Goal: Transaction & Acquisition: Purchase product/service

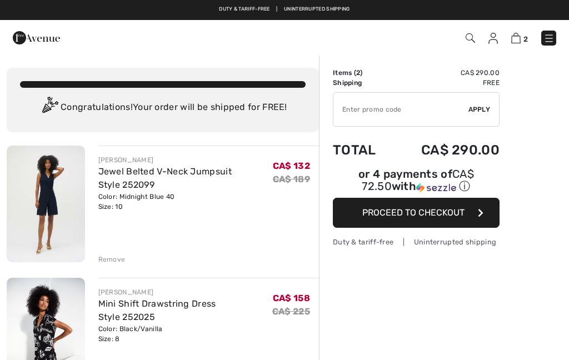
checkbox input "true"
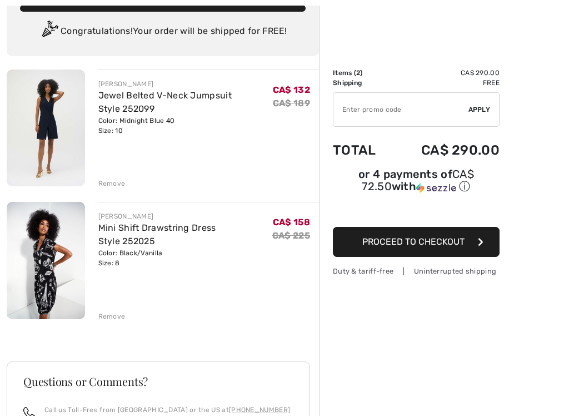
scroll to position [111, 0]
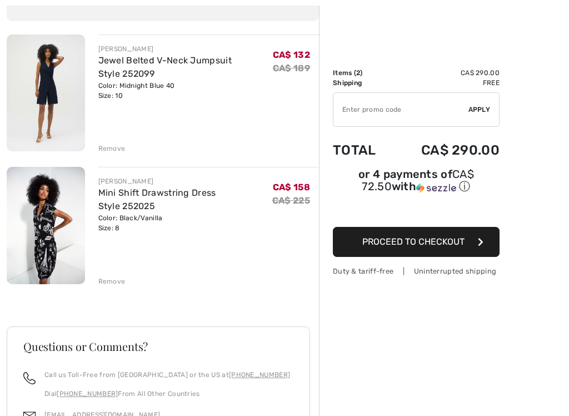
click at [191, 59] on link "Jewel Belted V-Neck Jumpsuit Style 252099" at bounding box center [164, 67] width 133 height 24
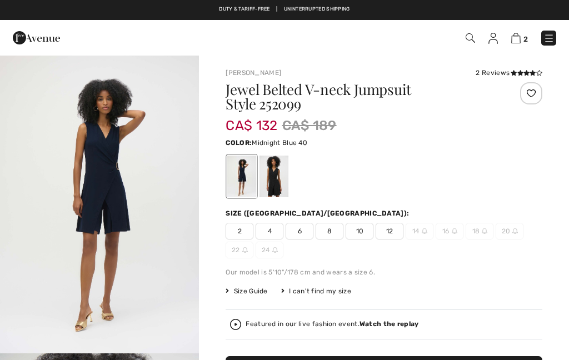
checkbox input "true"
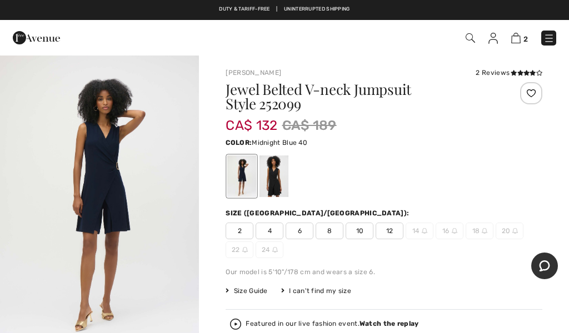
click at [531, 119] on div at bounding box center [516, 108] width 53 height 53
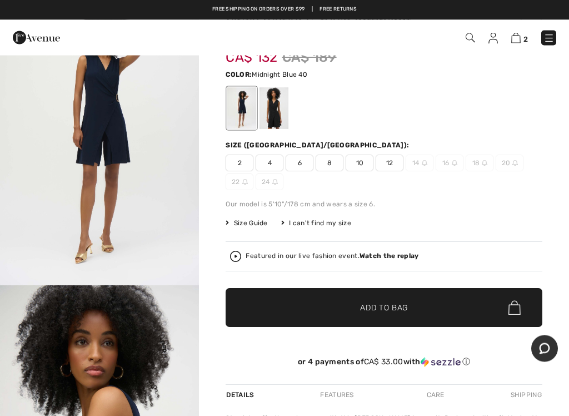
scroll to position [68, 0]
click at [257, 224] on span "Size Guide" at bounding box center [247, 223] width 42 height 10
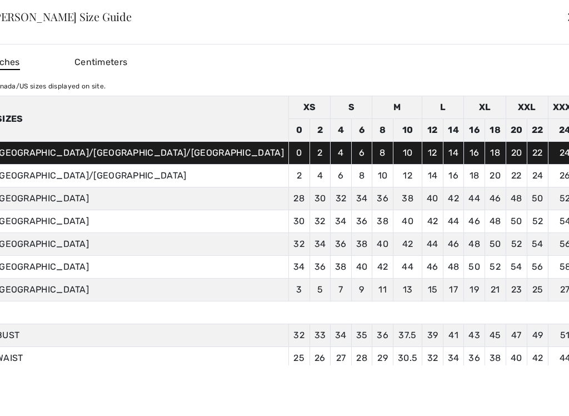
click at [566, 17] on div "✕" at bounding box center [572, 16] width 12 height 23
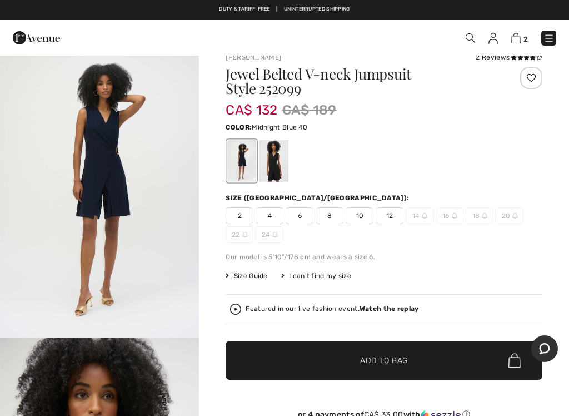
scroll to position [9, 0]
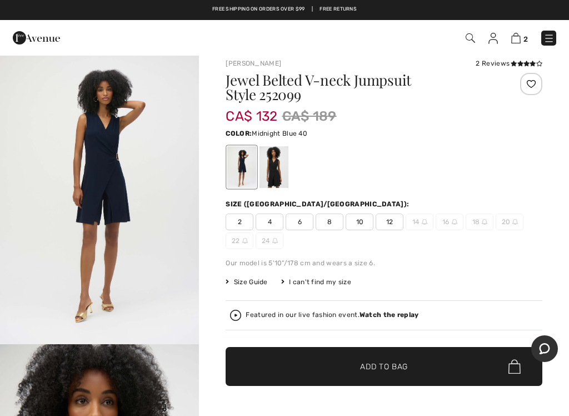
click at [328, 225] on span "8" at bounding box center [330, 221] width 28 height 17
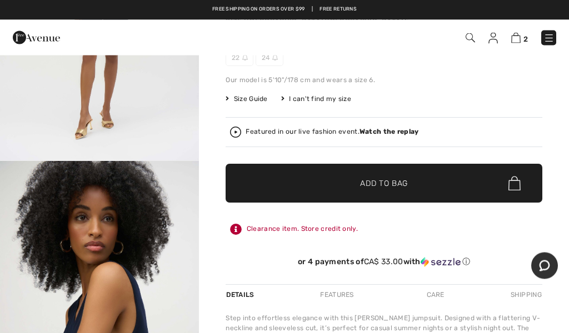
scroll to position [177, 0]
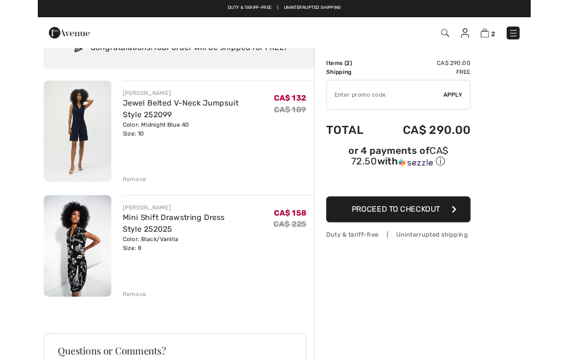
scroll to position [84, 0]
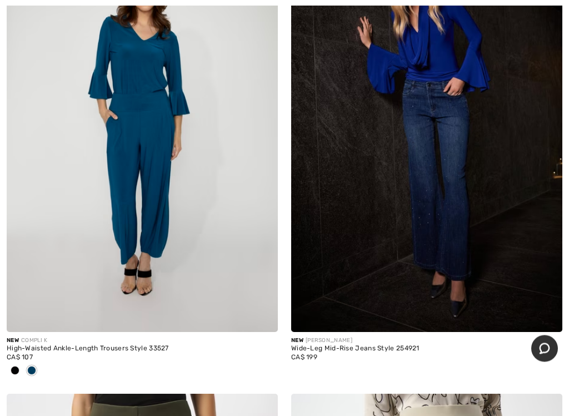
scroll to position [5913, 0]
click at [13, 366] on span at bounding box center [15, 370] width 9 height 9
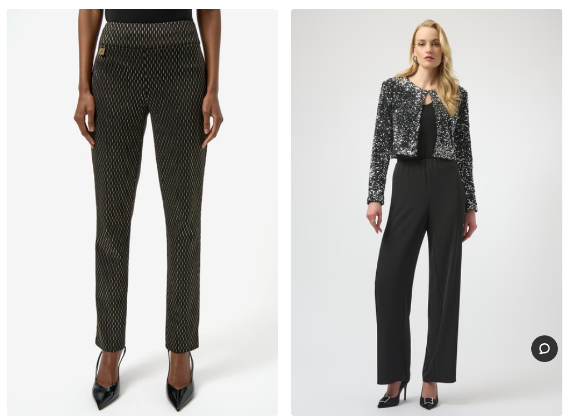
scroll to position [8681, 0]
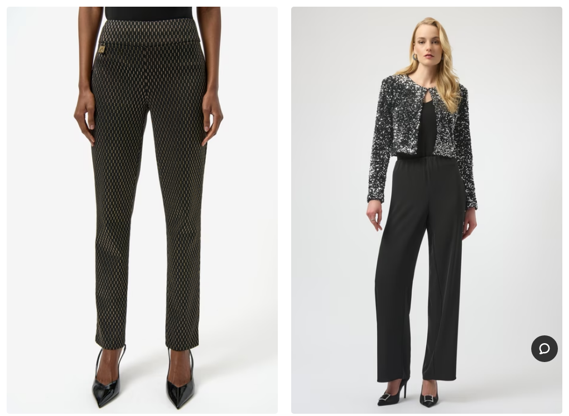
click at [409, 125] on img at bounding box center [426, 210] width 271 height 407
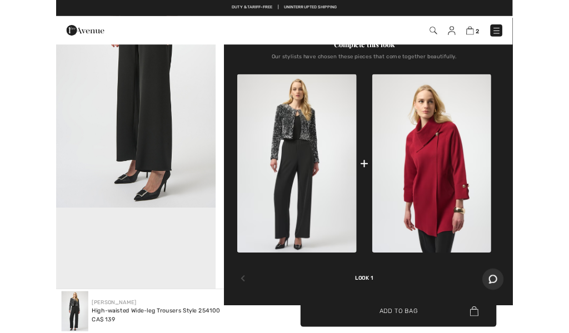
scroll to position [396, 0]
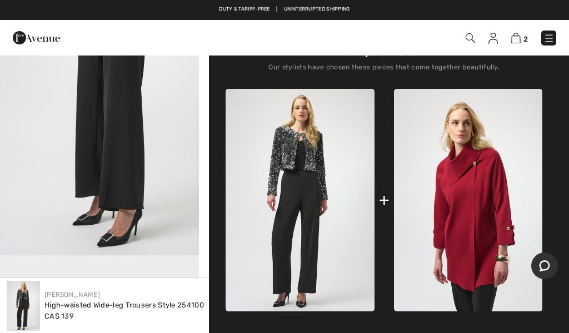
click at [298, 156] on img at bounding box center [300, 200] width 148 height 222
click at [305, 146] on img at bounding box center [300, 200] width 148 height 222
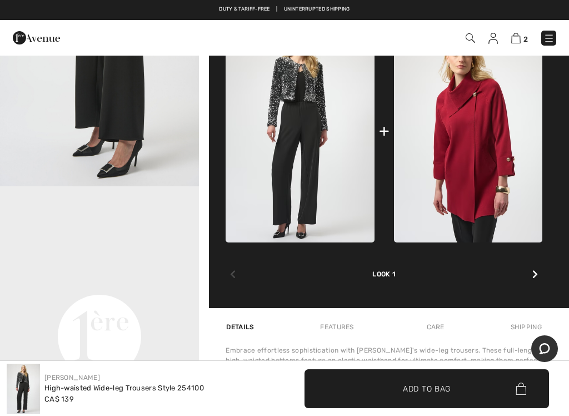
scroll to position [475, 0]
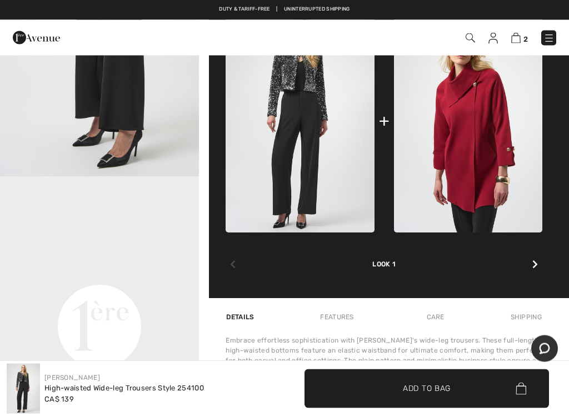
click at [538, 268] on div at bounding box center [535, 265] width 14 height 22
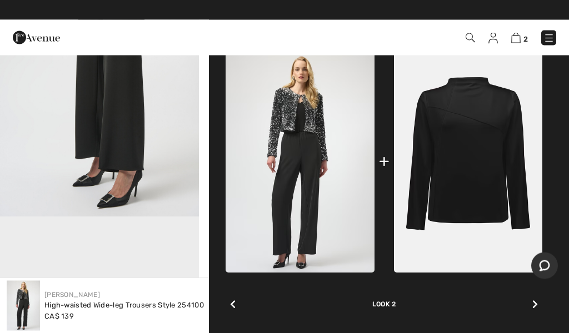
scroll to position [435, 0]
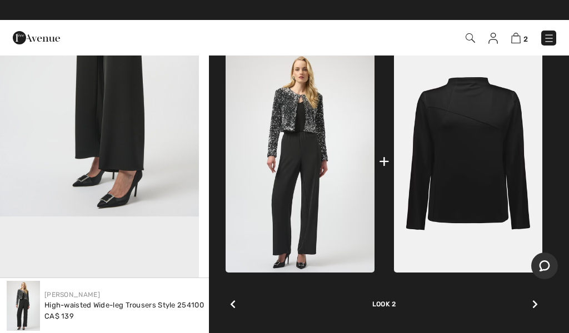
click at [542, 300] on div "Complete this look Our stylists have chosen these pieces that come together bea…" at bounding box center [384, 159] width 317 height 358
click at [540, 299] on div at bounding box center [535, 305] width 14 height 22
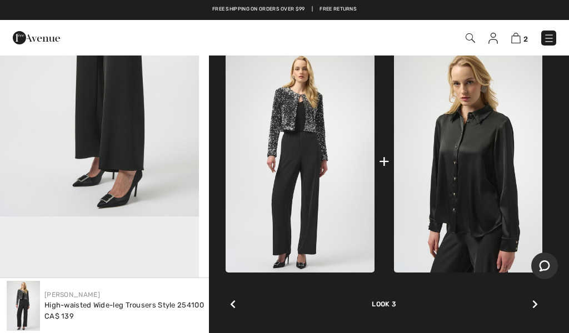
click at [542, 303] on div "Complete this look Our stylists have chosen these pieces that come together bea…" at bounding box center [384, 159] width 317 height 358
click at [311, 108] on img at bounding box center [300, 161] width 148 height 222
click at [233, 296] on div at bounding box center [233, 305] width 14 height 22
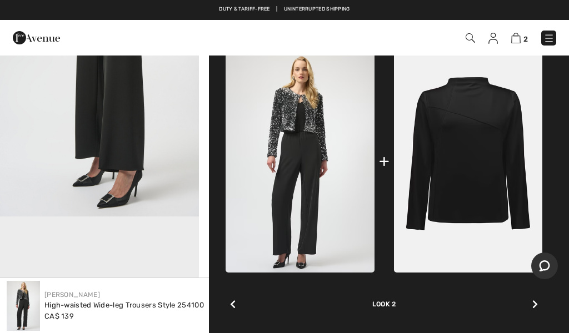
click at [245, 304] on div "Look 2" at bounding box center [384, 291] width 317 height 37
click at [231, 306] on icon at bounding box center [233, 304] width 6 height 9
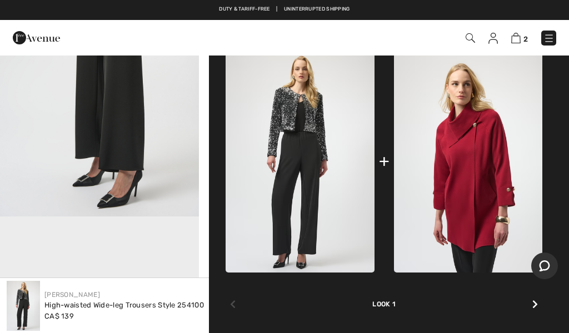
click at [241, 306] on div "Look 1" at bounding box center [384, 291] width 317 height 37
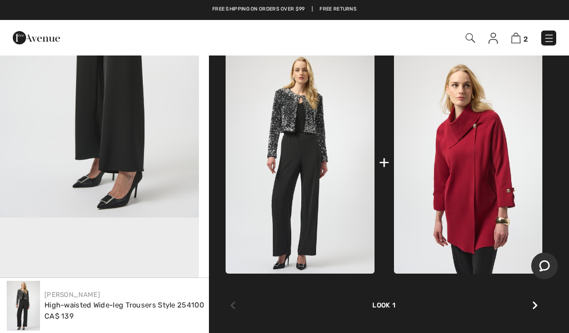
click at [508, 176] on img at bounding box center [468, 162] width 148 height 222
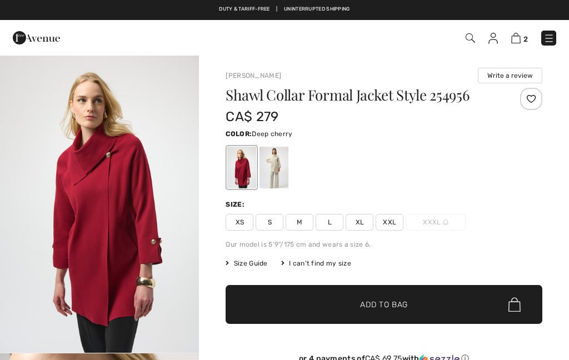
checkbox input "true"
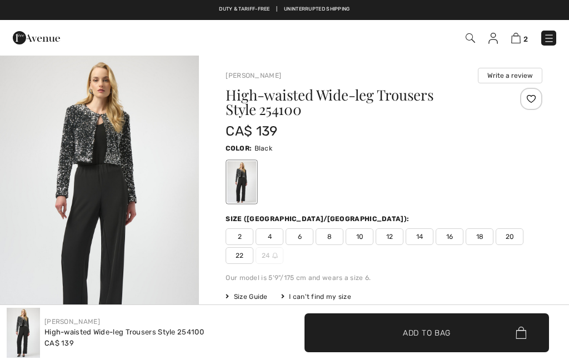
checkbox input "true"
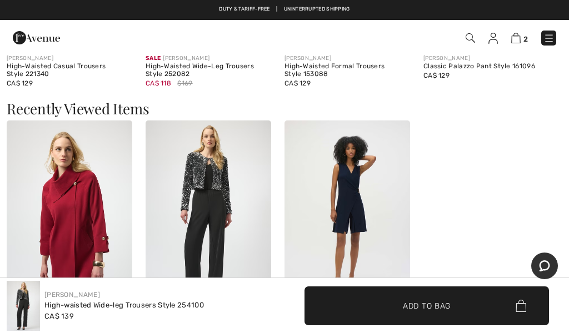
scroll to position [1512, 0]
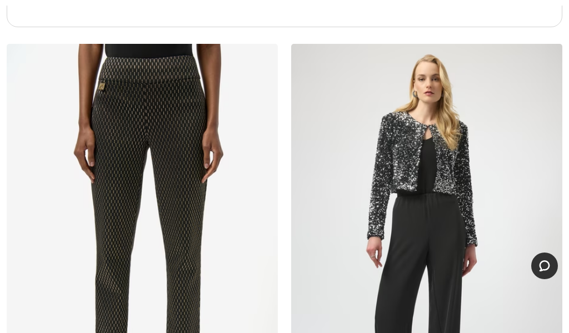
checkbox input "true"
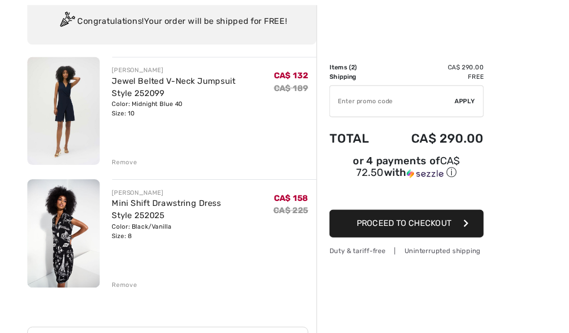
scroll to position [111, 0]
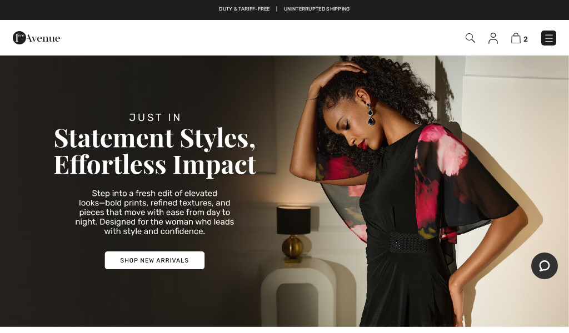
click at [554, 39] on img at bounding box center [549, 38] width 11 height 11
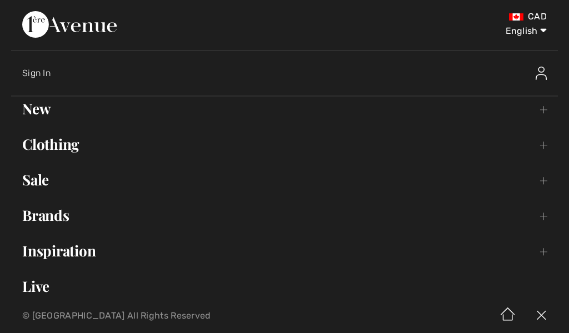
click at [47, 185] on link "Sale Toggle submenu" at bounding box center [284, 180] width 547 height 24
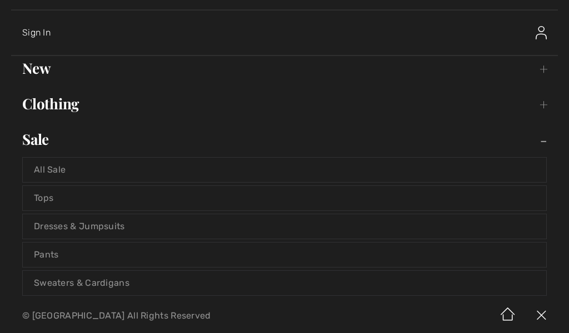
scroll to position [41, 0]
click at [51, 257] on link "Pants" at bounding box center [285, 254] width 524 height 24
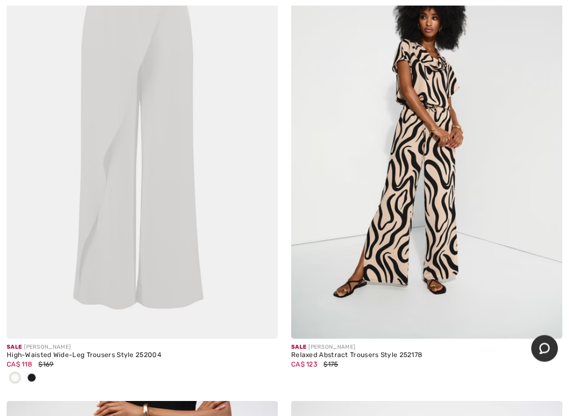
scroll to position [6875, 0]
click at [556, 311] on span at bounding box center [546, 321] width 22 height 22
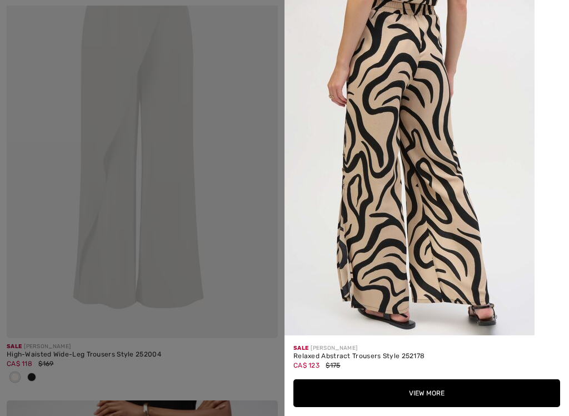
scroll to position [1298, 0]
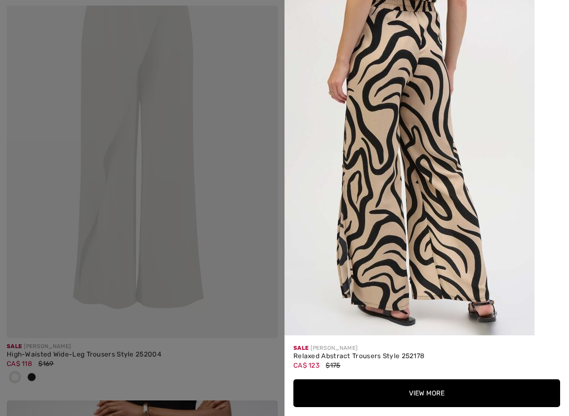
click at [438, 360] on button "View More" at bounding box center [426, 393] width 267 height 28
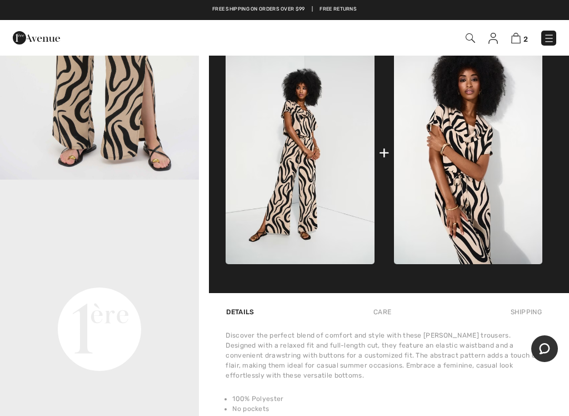
scroll to position [472, 0]
click at [310, 118] on img at bounding box center [300, 153] width 148 height 223
click at [304, 126] on img at bounding box center [300, 153] width 148 height 223
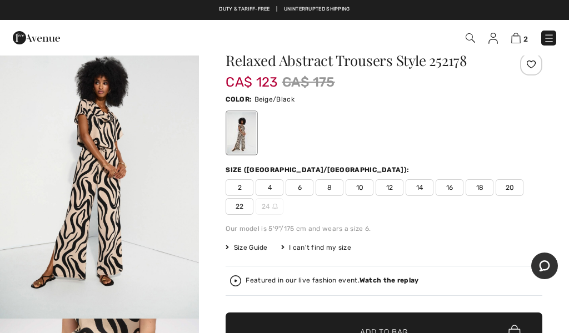
scroll to position [0, 0]
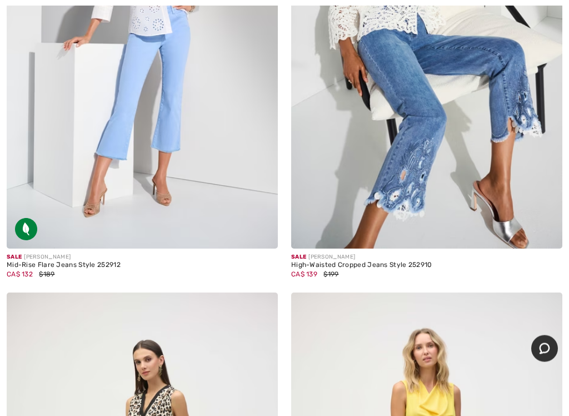
scroll to position [9328, 0]
click at [418, 189] on img at bounding box center [426, 45] width 271 height 407
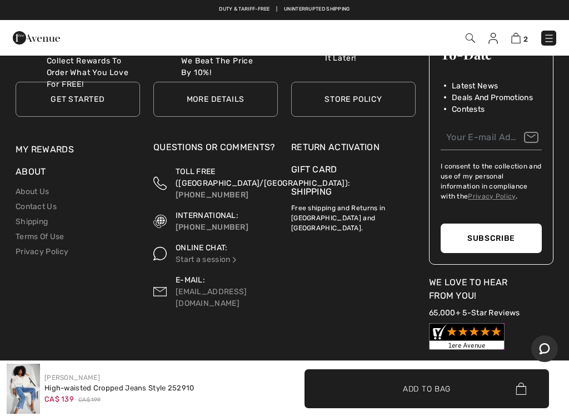
scroll to position [2502, 0]
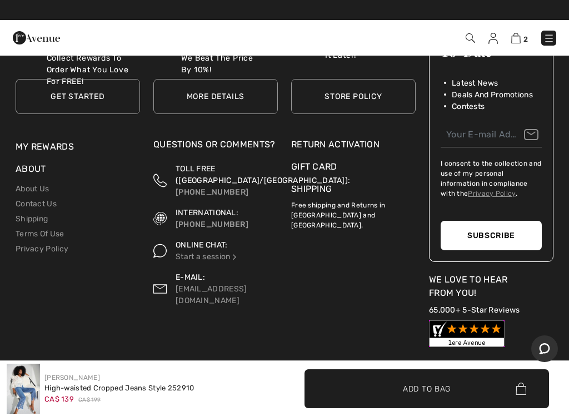
click at [429, 360] on span "✔ Added to Bag Add to Bag" at bounding box center [427, 388] width 245 height 39
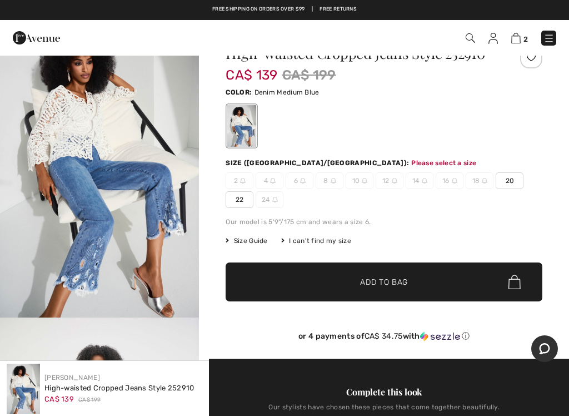
scroll to position [37, 0]
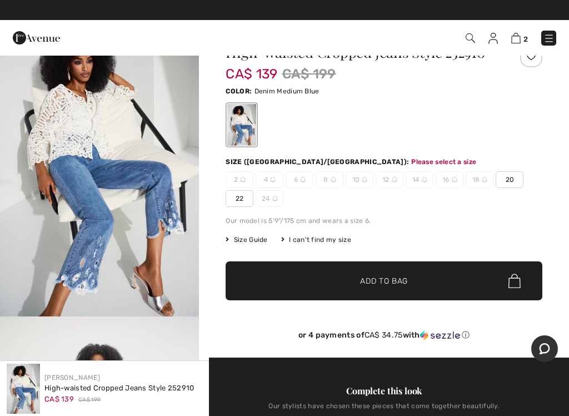
click at [248, 236] on span "Size Guide" at bounding box center [247, 240] width 42 height 10
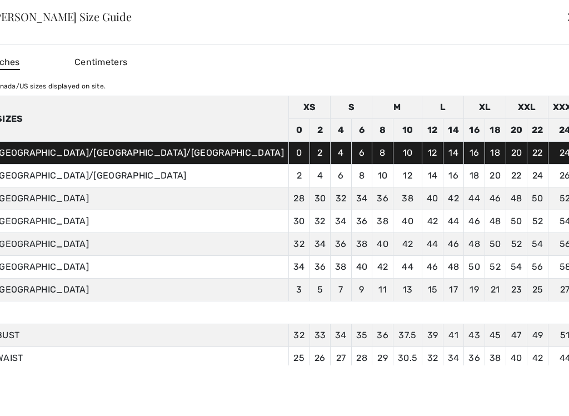
click at [292, 360] on div "Inches Centimeters [GEOGRAPHIC_DATA]/US sizes displayed on site. Sizes XS S M L…" at bounding box center [285, 235] width 614 height 382
click at [566, 27] on div "✕" at bounding box center [572, 16] width 12 height 23
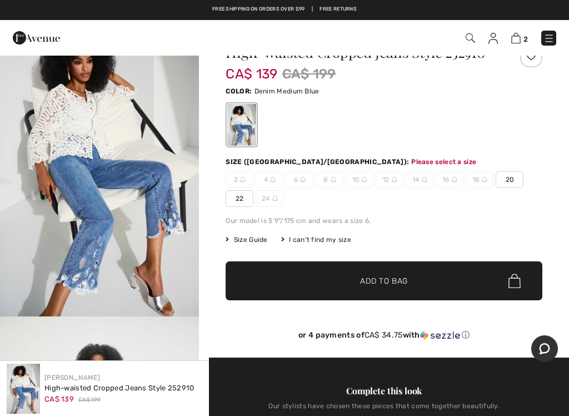
click at [331, 181] on img at bounding box center [334, 180] width 6 height 6
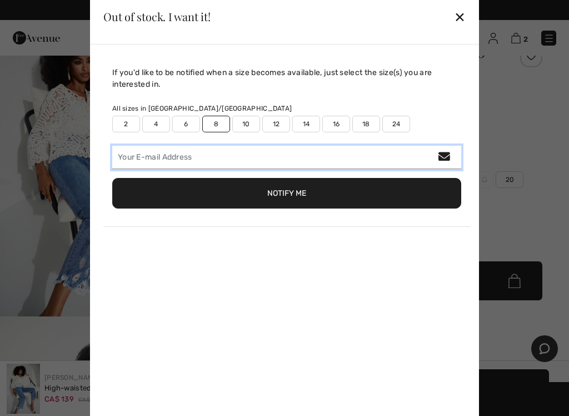
click at [142, 156] on input "email" at bounding box center [286, 157] width 349 height 23
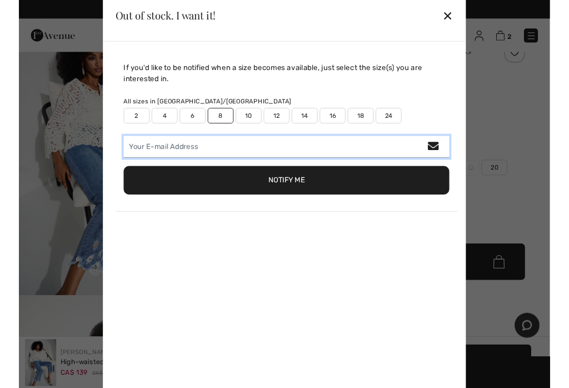
scroll to position [37, 0]
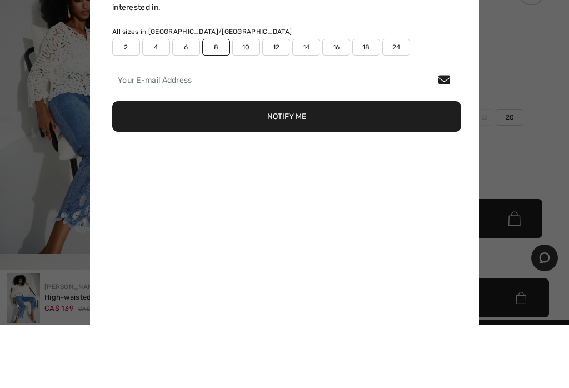
type input "[EMAIL_ADDRESS][DOMAIN_NAME]"
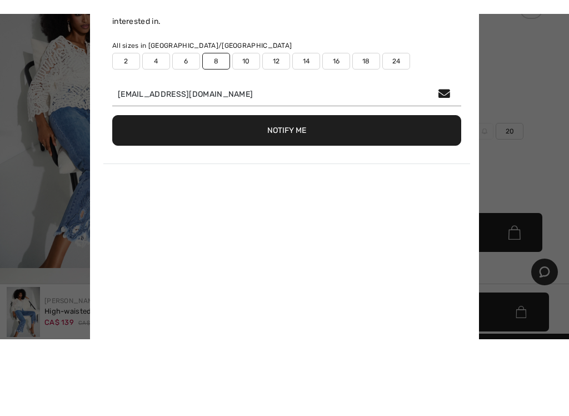
scroll to position [100, 0]
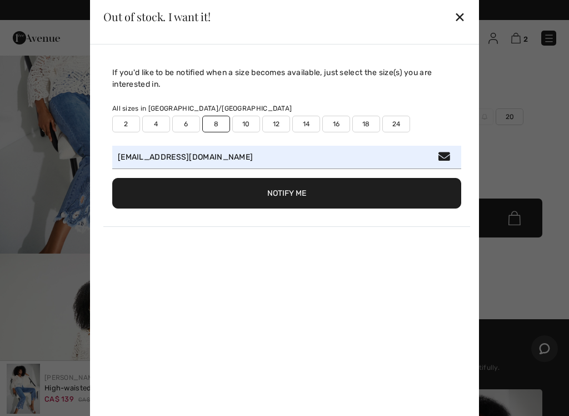
click at [299, 196] on button "Notify Me" at bounding box center [286, 193] width 349 height 31
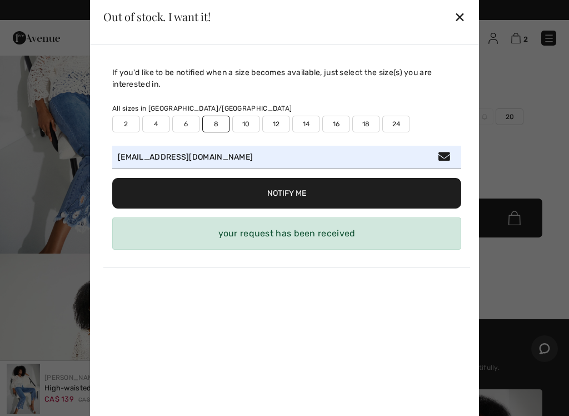
click at [465, 6] on div "✕" at bounding box center [460, 16] width 12 height 23
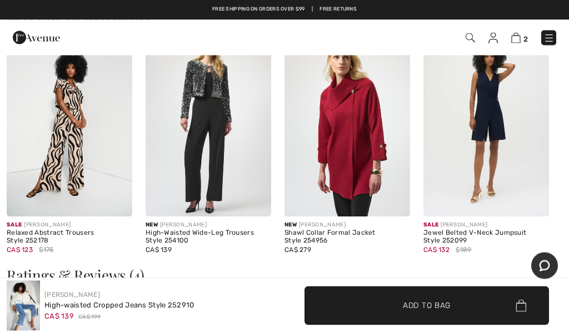
scroll to position [1594, 0]
